Goal: Navigation & Orientation: Go to known website

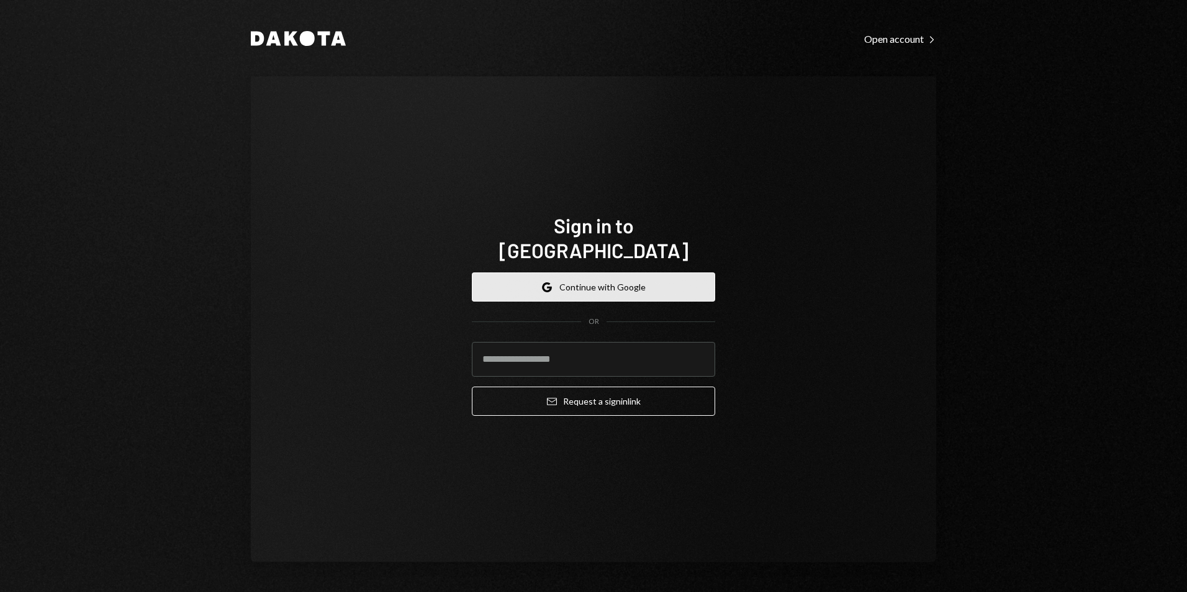
click at [576, 281] on button "Google Continue with Google" at bounding box center [593, 287] width 243 height 29
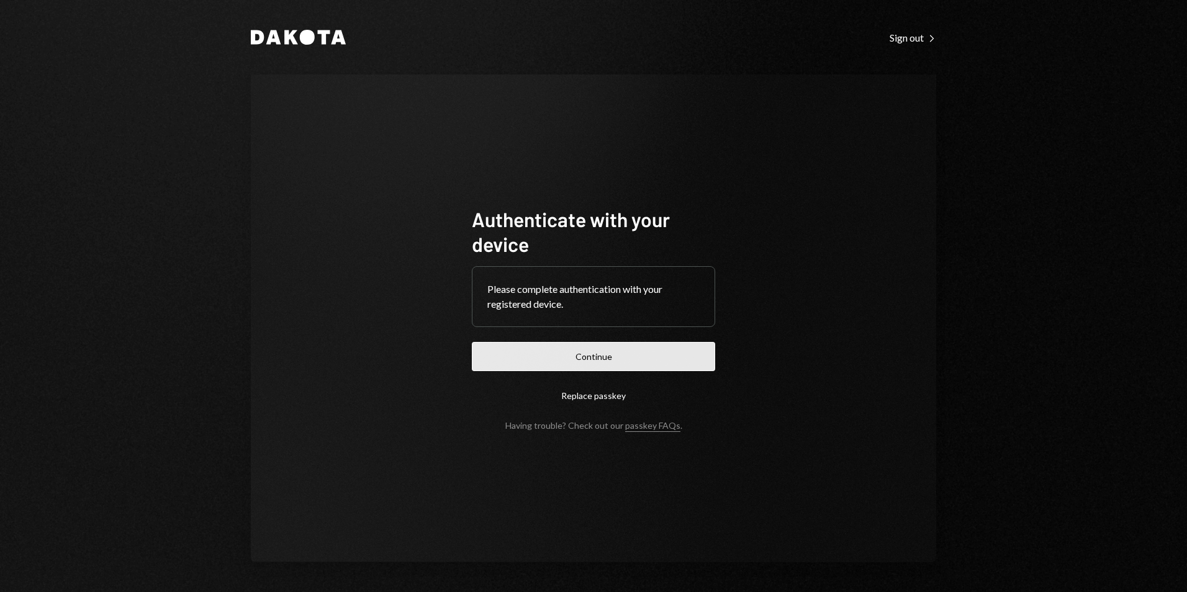
click at [576, 359] on button "Continue" at bounding box center [593, 356] width 243 height 29
